Goal: Navigation & Orientation: Find specific page/section

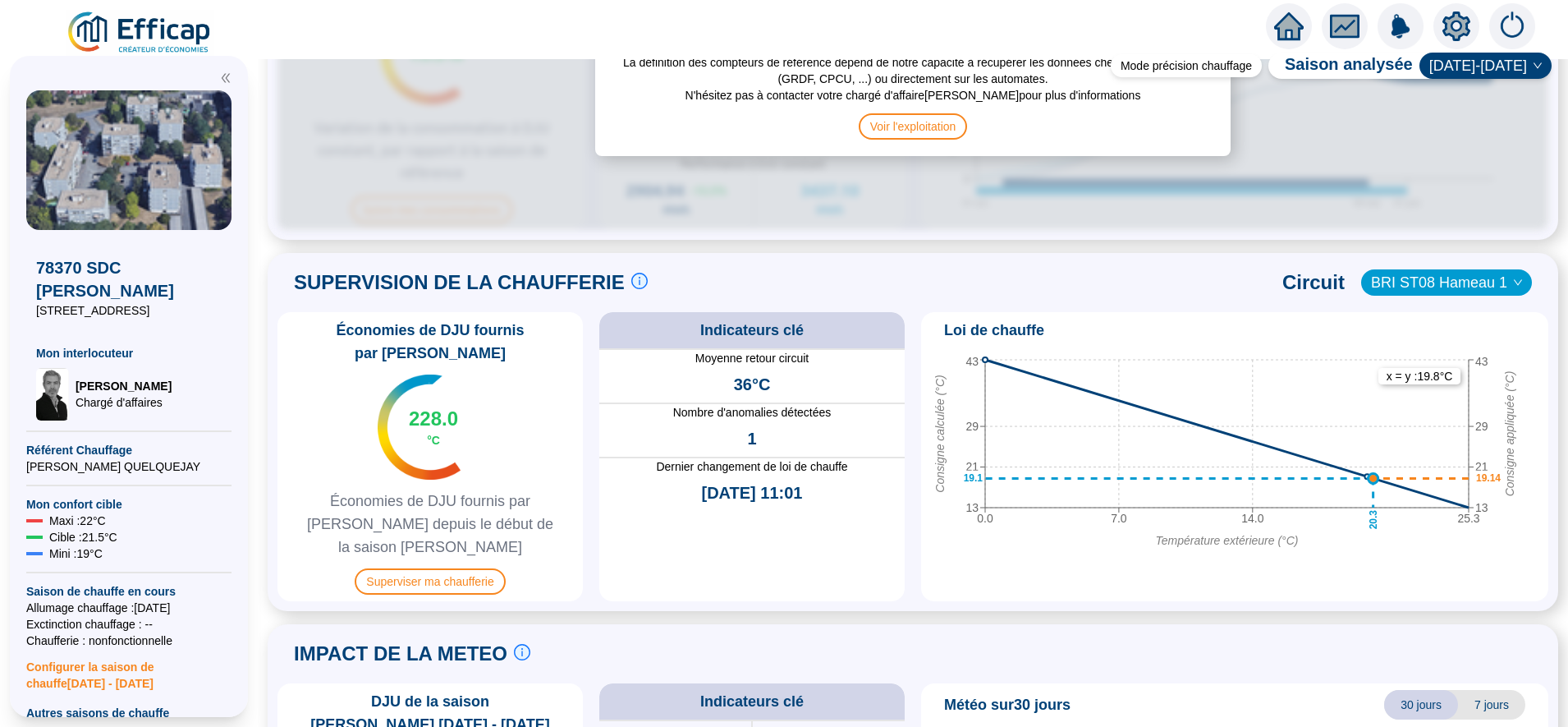
scroll to position [965, 0]
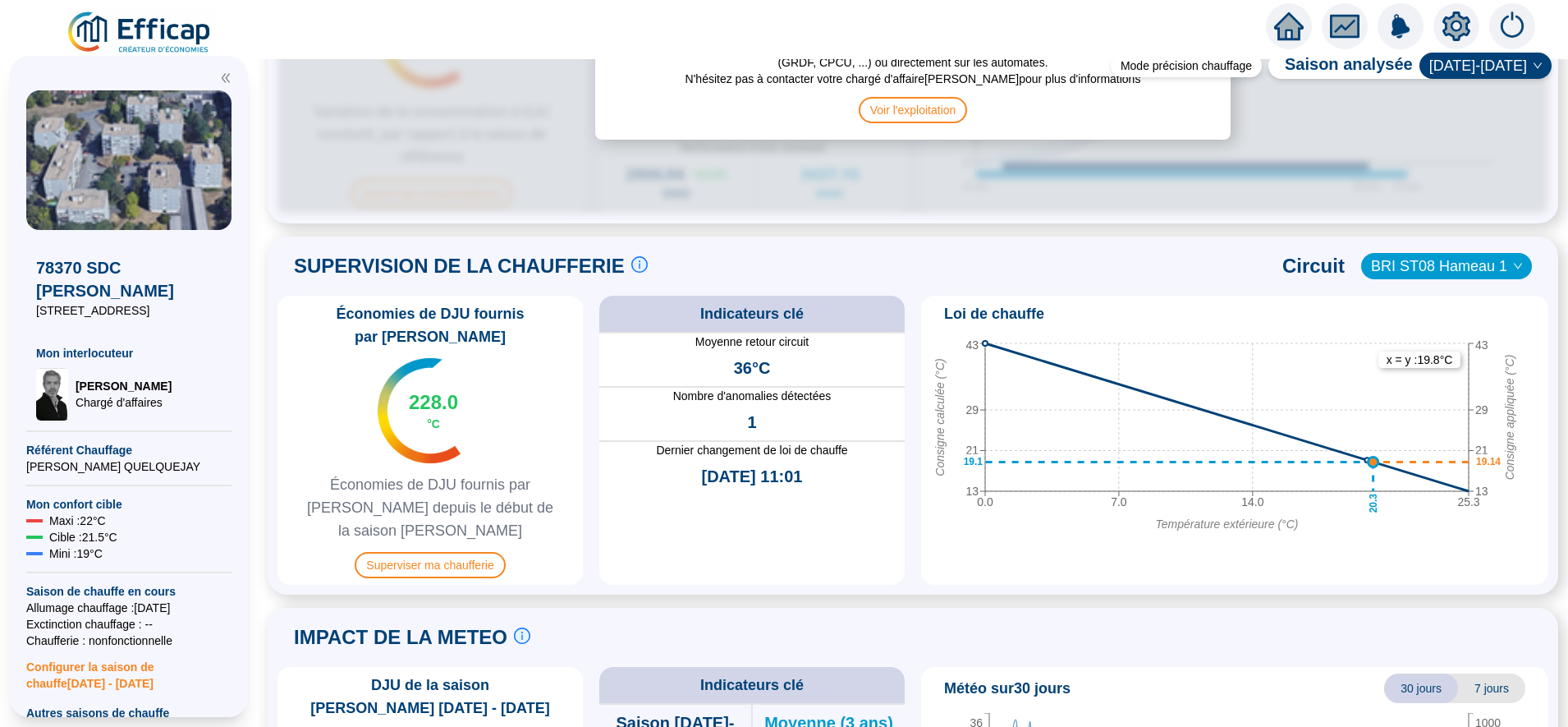
click at [1458, 13] on icon "setting" at bounding box center [1457, 26] width 28 height 30
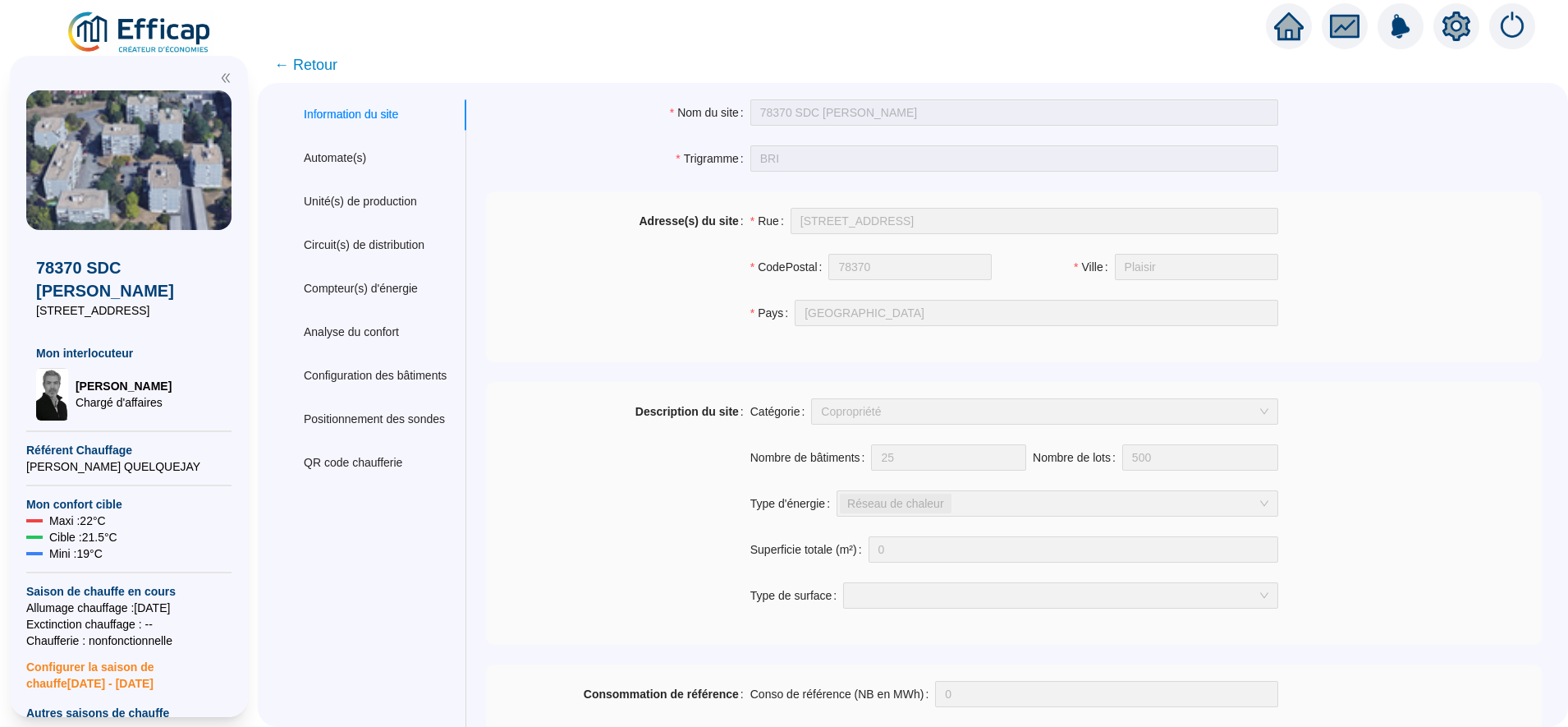
click at [332, 57] on span "← Retour" at bounding box center [306, 64] width 63 height 23
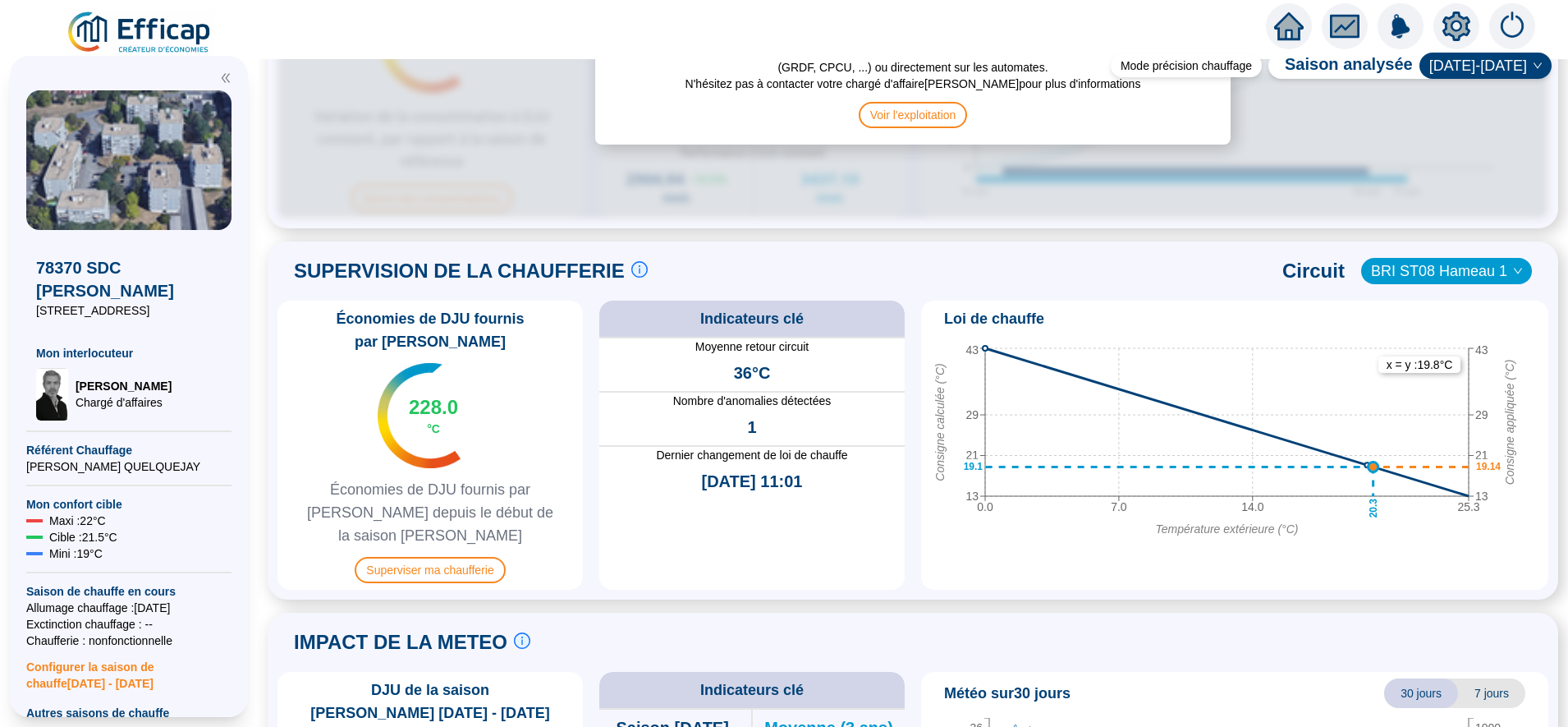
scroll to position [961, 0]
click at [483, 556] on span "Superviser ma chaufferie" at bounding box center [430, 569] width 151 height 27
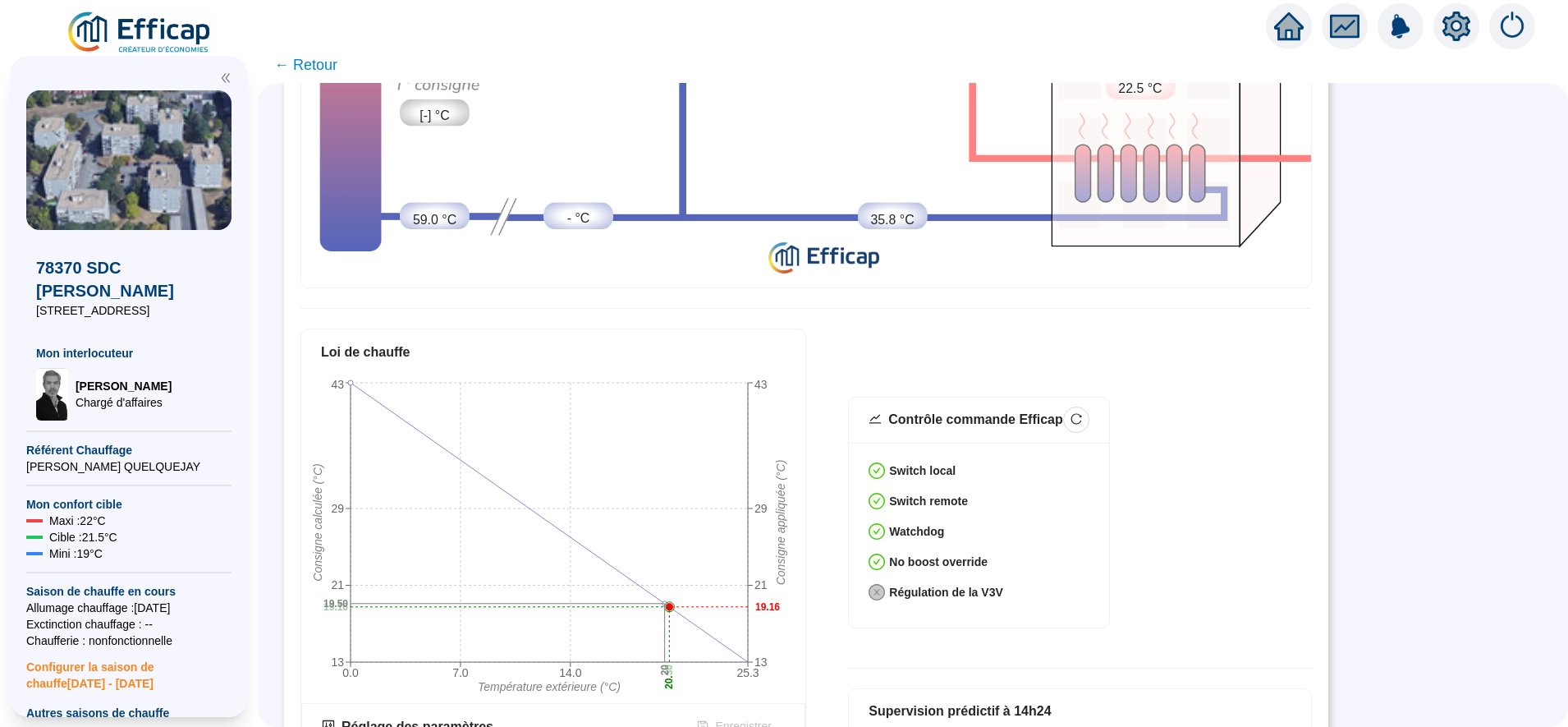
scroll to position [326, 0]
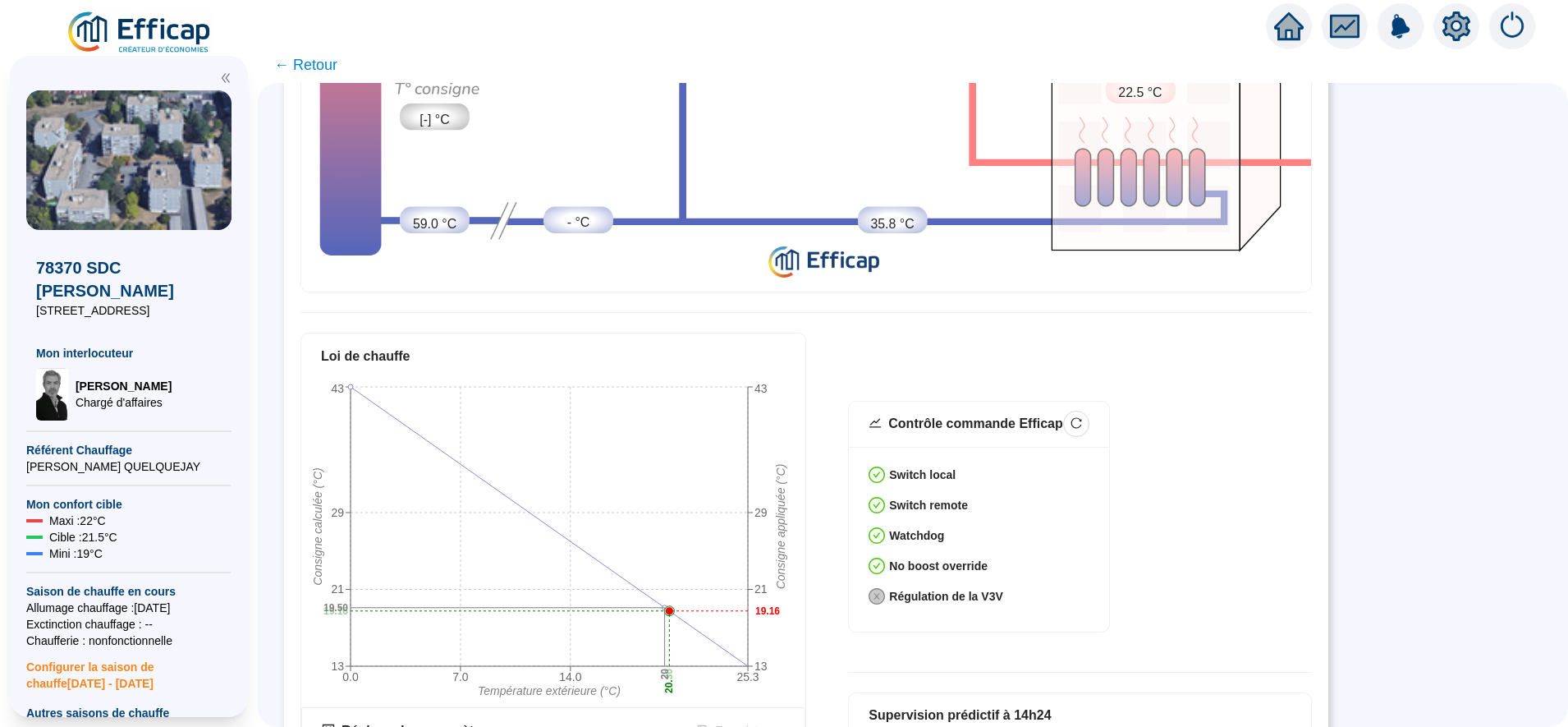
click at [330, 62] on span "← Retour" at bounding box center [306, 64] width 63 height 23
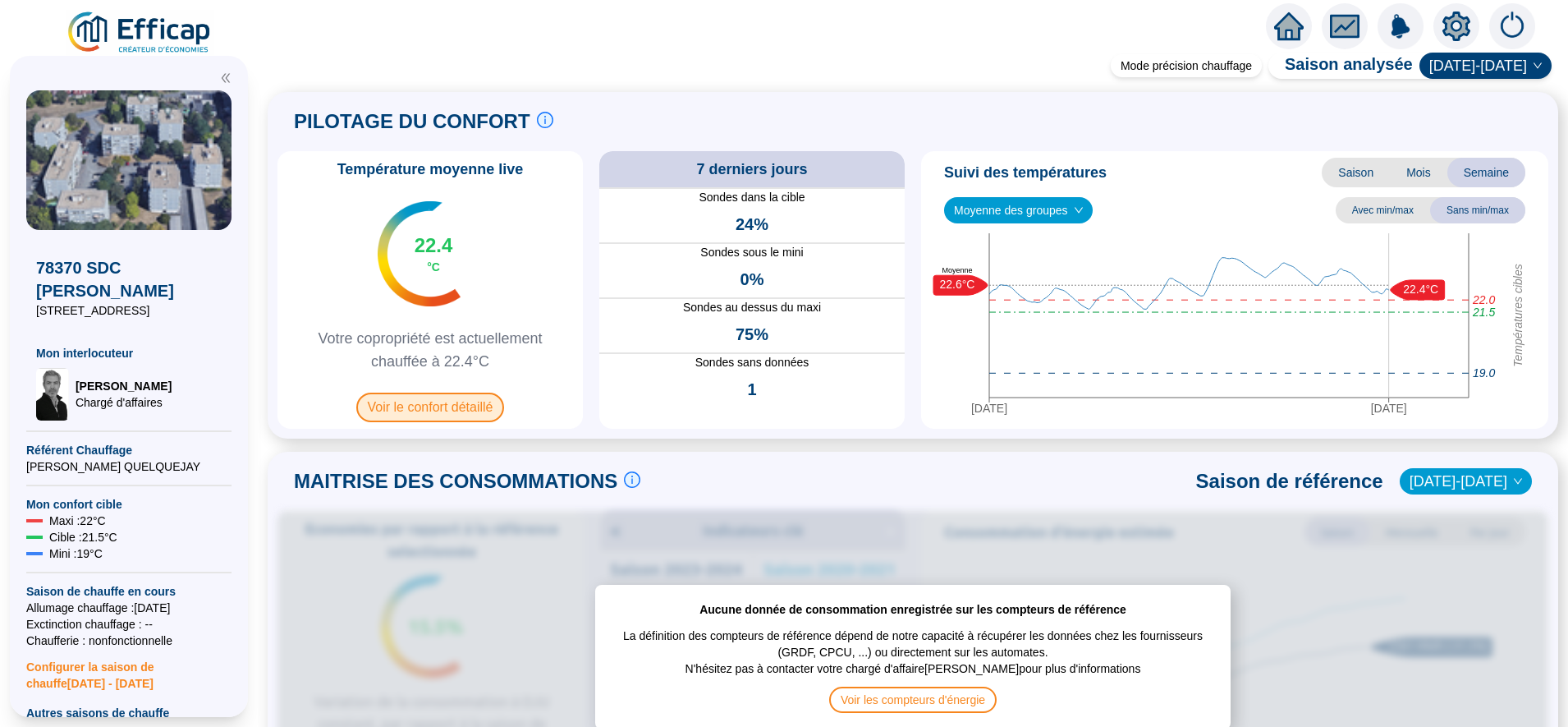
click at [484, 405] on span "Voir le confort détaillé" at bounding box center [431, 408] width 149 height 30
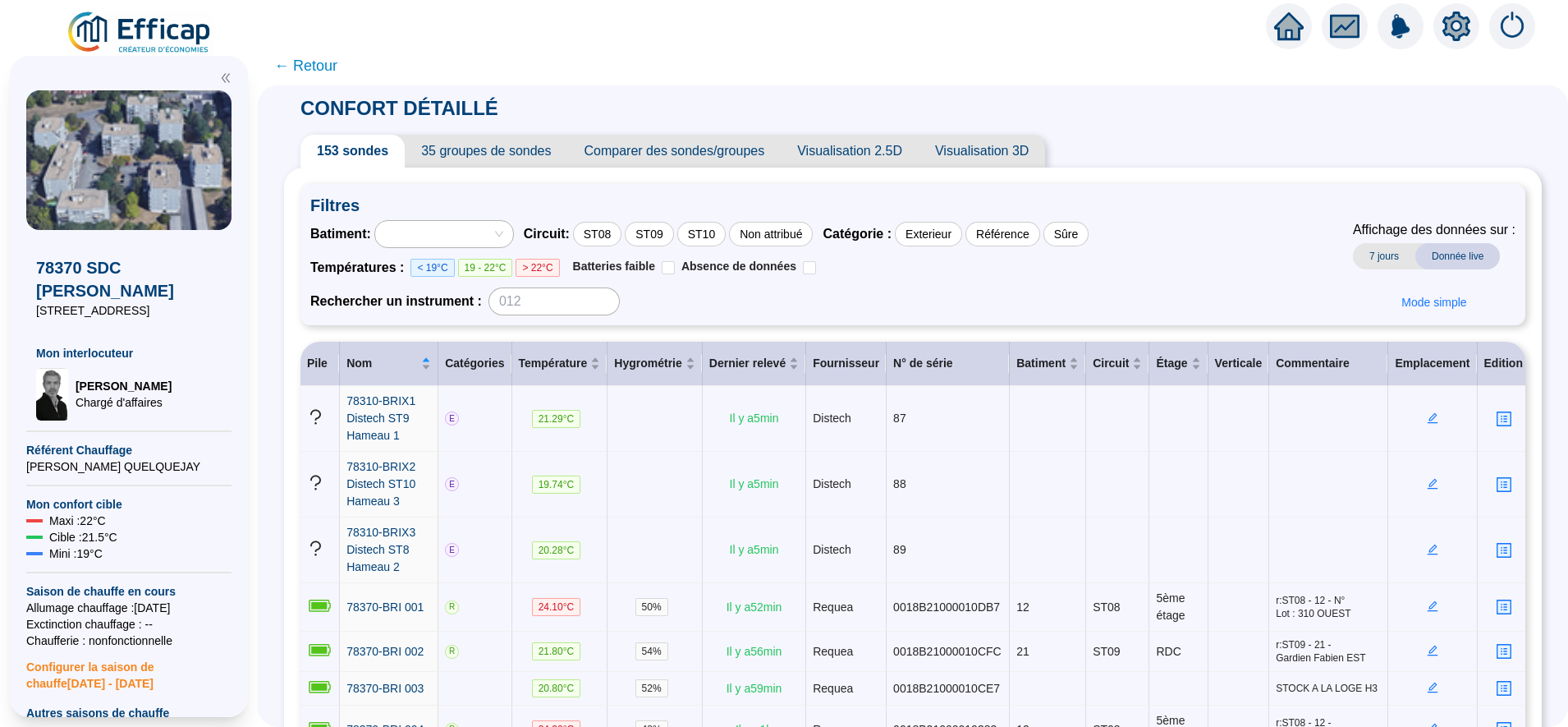
click at [1455, 27] on icon "setting" at bounding box center [1457, 26] width 30 height 30
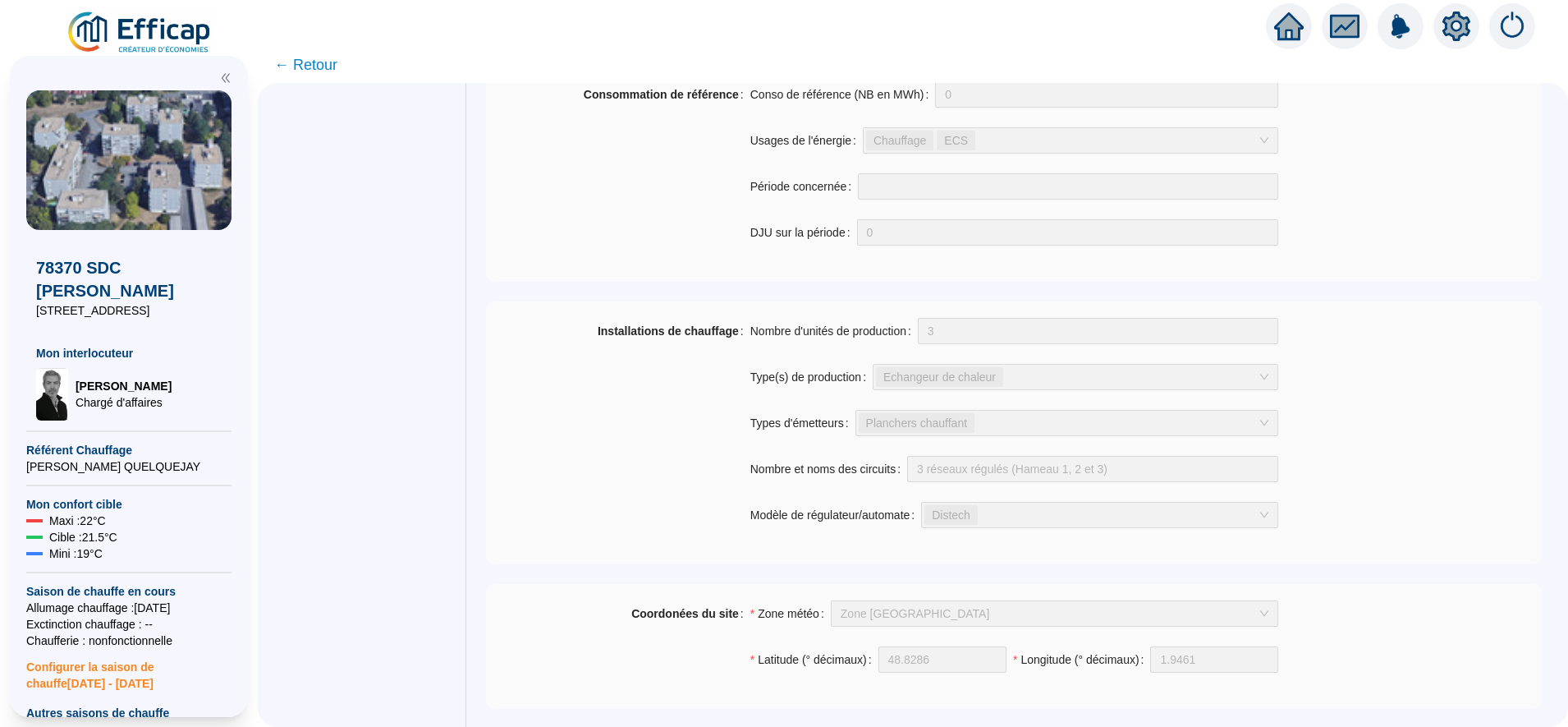
scroll to position [608, 0]
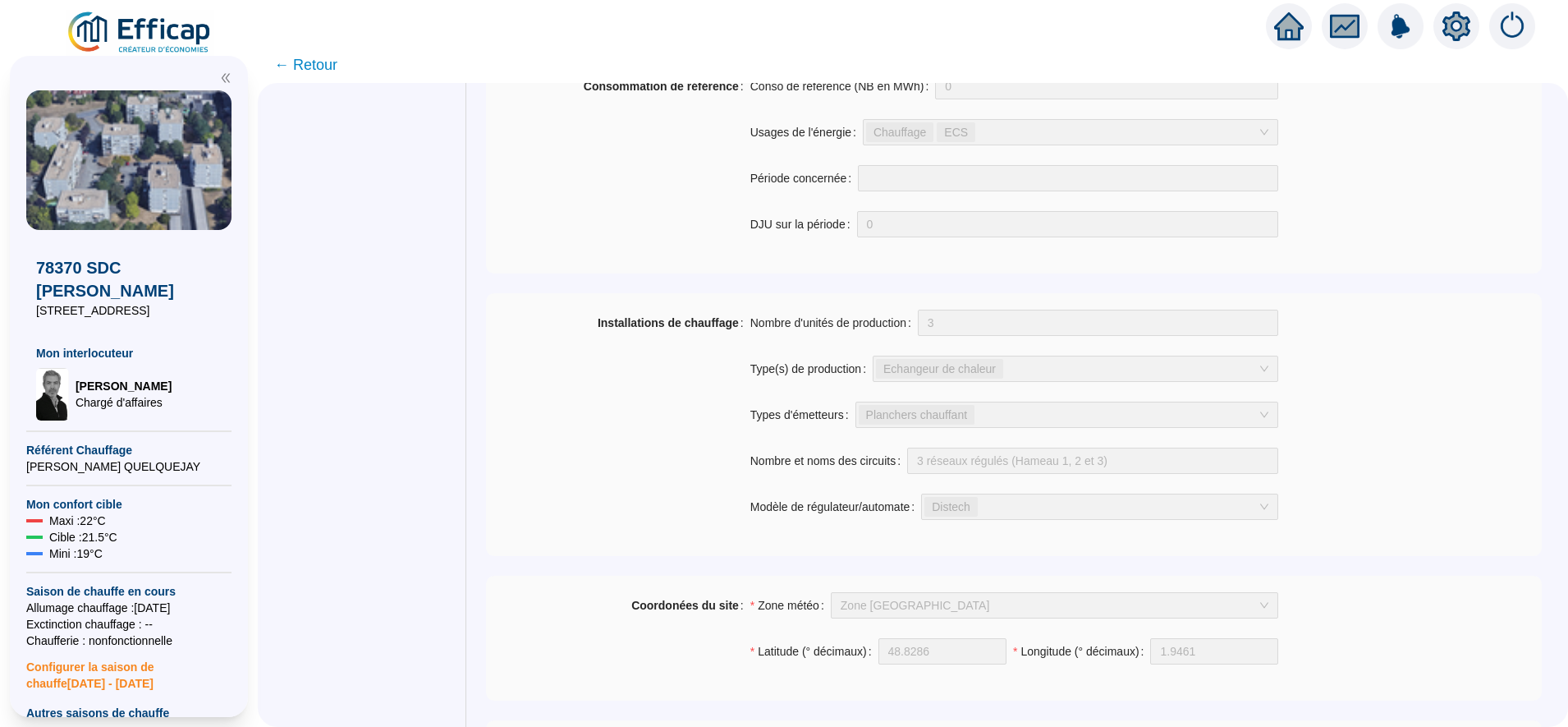
click at [322, 58] on span "← Retour" at bounding box center [306, 64] width 63 height 23
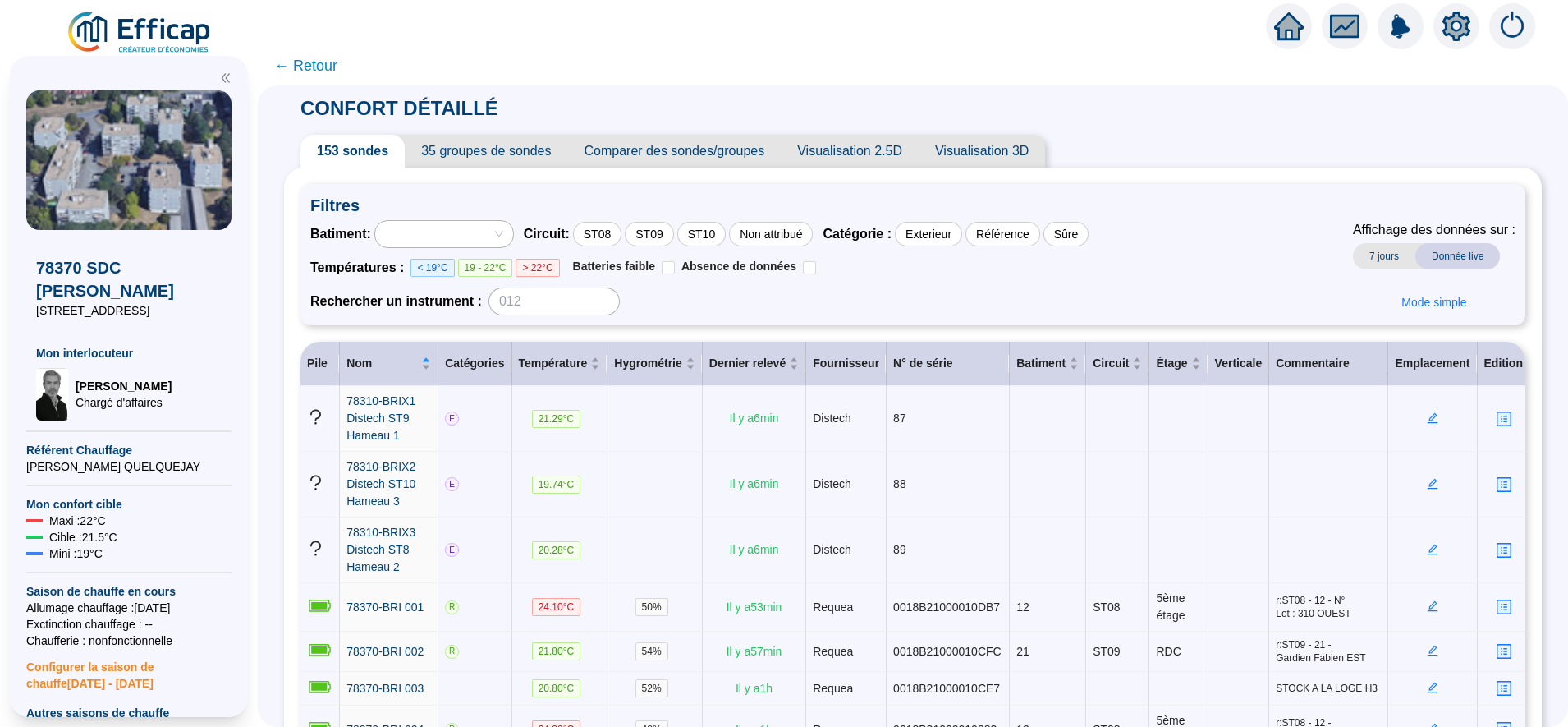
click at [334, 61] on span "← Retour" at bounding box center [306, 65] width 63 height 23
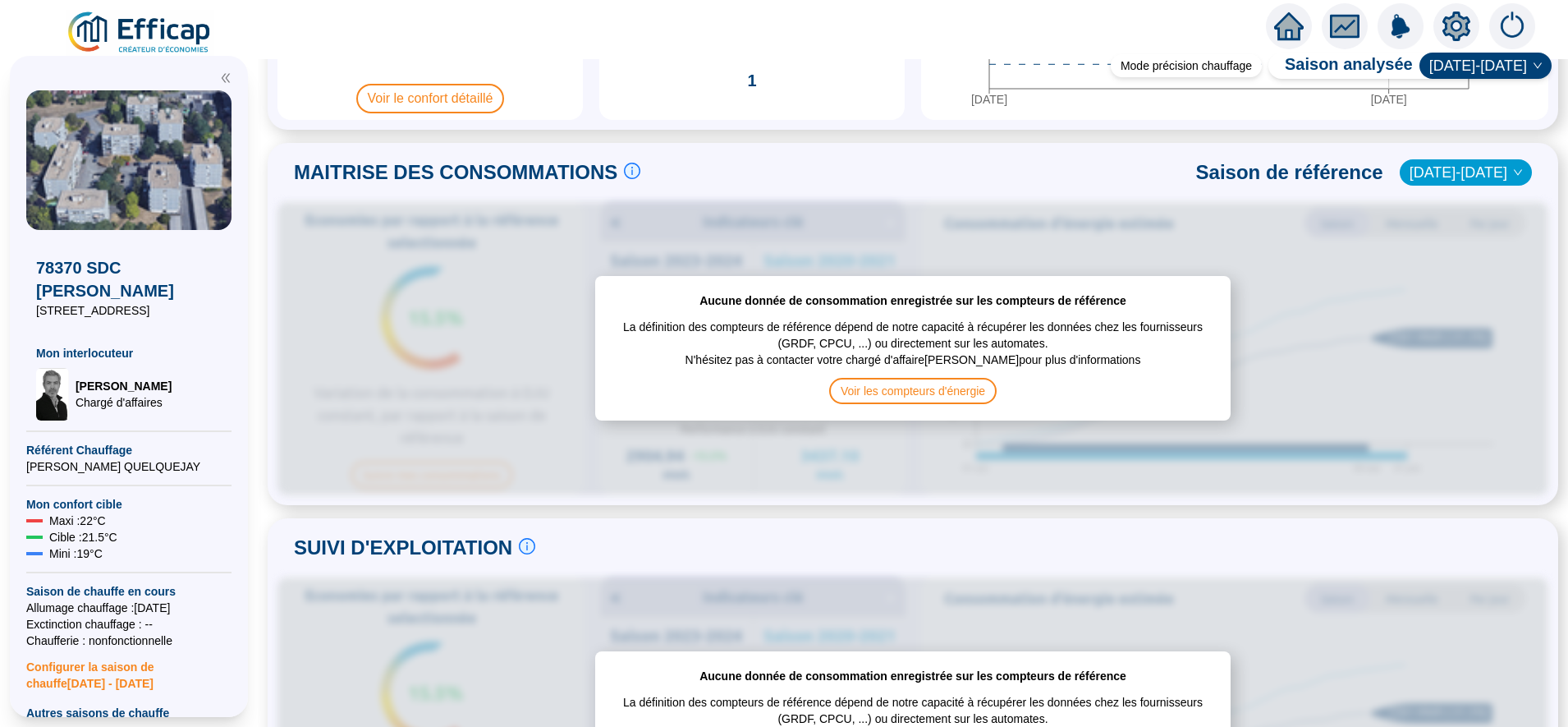
scroll to position [308, 0]
